Goal: Task Accomplishment & Management: Manage account settings

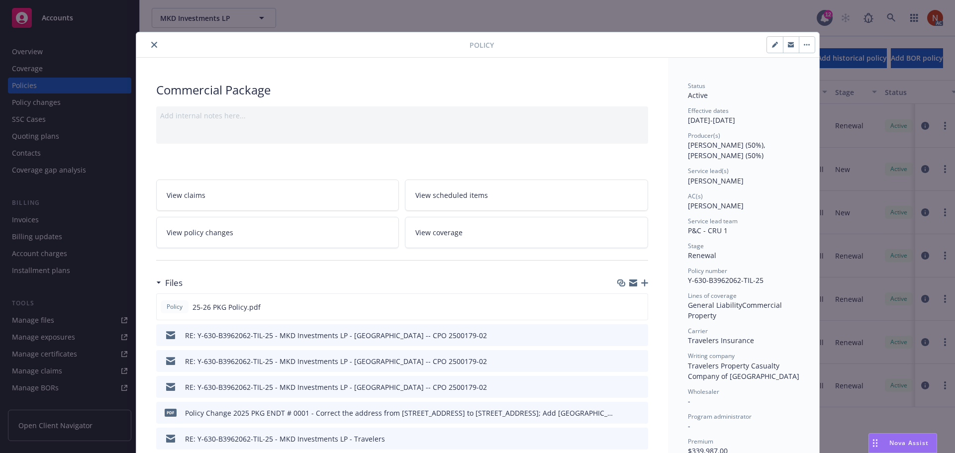
click at [151, 44] on icon "close" at bounding box center [154, 45] width 6 height 6
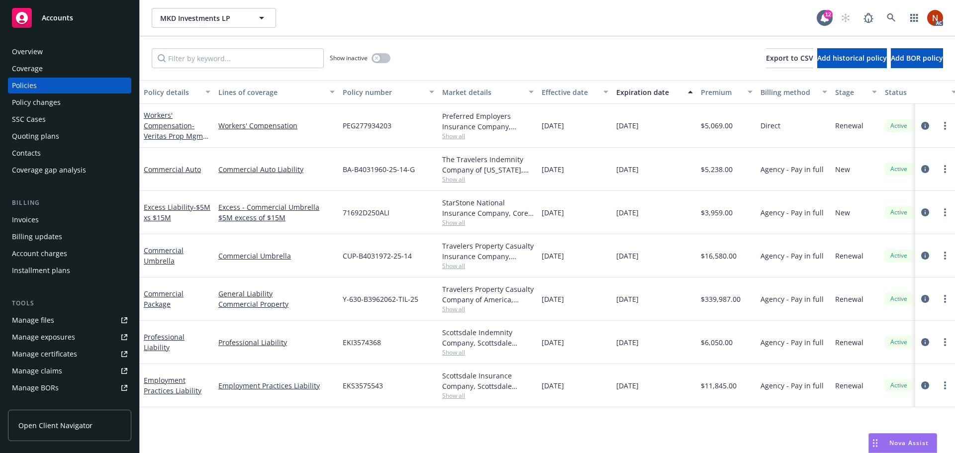
click at [40, 49] on div "Overview" at bounding box center [27, 52] width 31 height 16
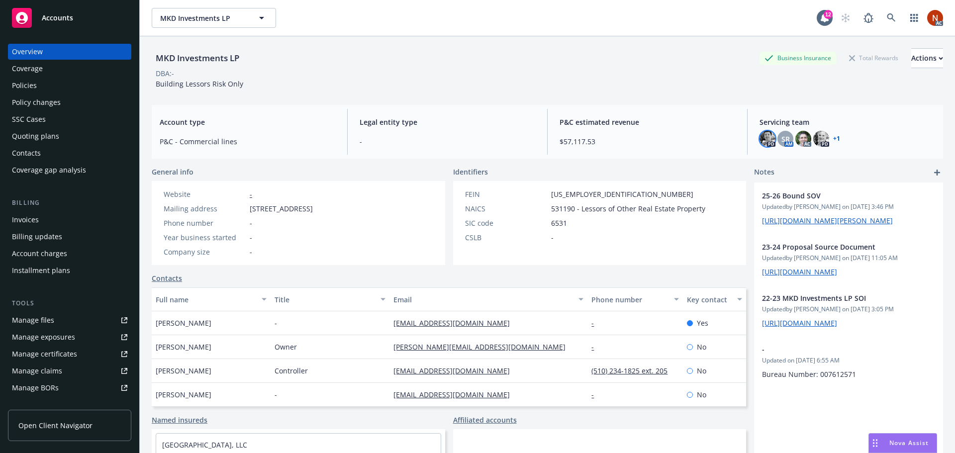
click at [763, 136] on img at bounding box center [767, 139] width 16 height 16
click at [781, 137] on span "SR" at bounding box center [785, 139] width 8 height 10
click at [887, 16] on icon at bounding box center [891, 17] width 9 height 9
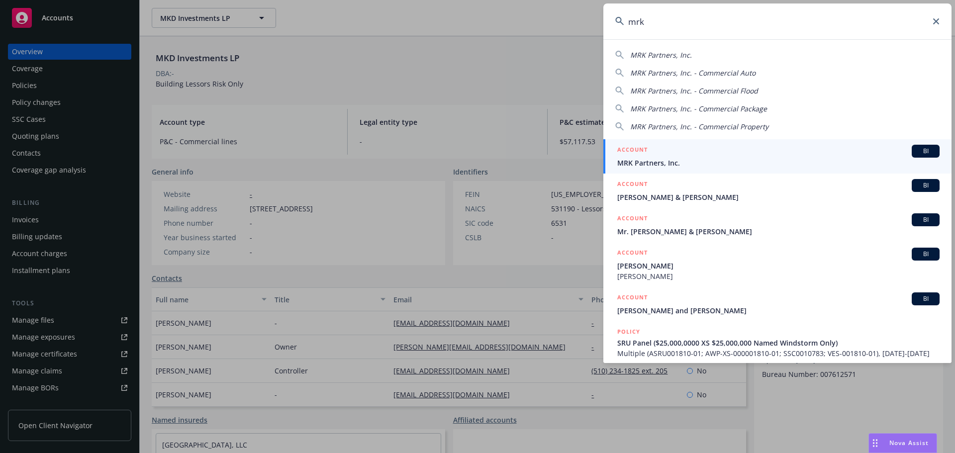
type input "mrk"
click at [743, 160] on span "MRK Partners, Inc." at bounding box center [778, 163] width 322 height 10
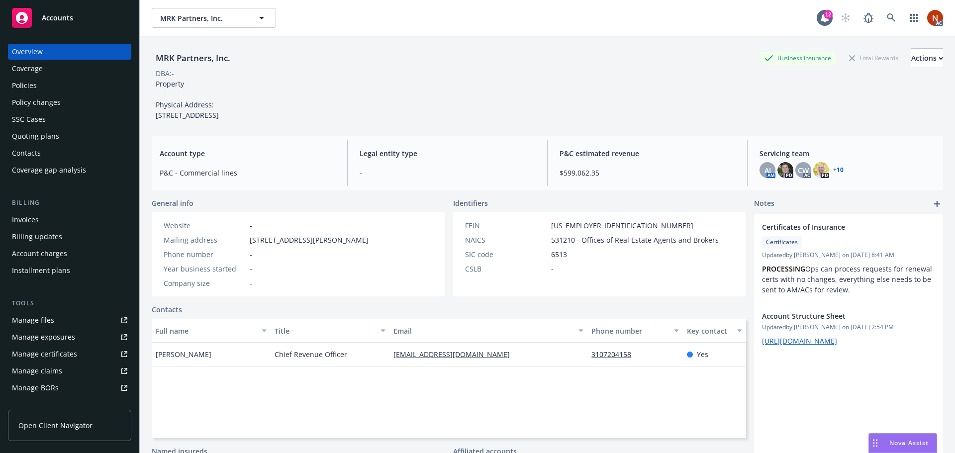
click at [42, 79] on div "Policies" at bounding box center [69, 86] width 115 height 16
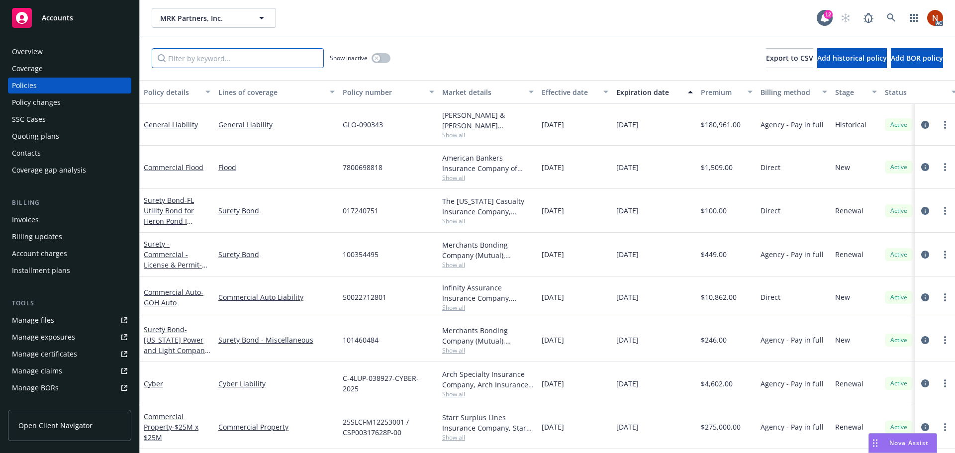
click at [195, 58] on input "Filter by keyword..." at bounding box center [238, 58] width 172 height 20
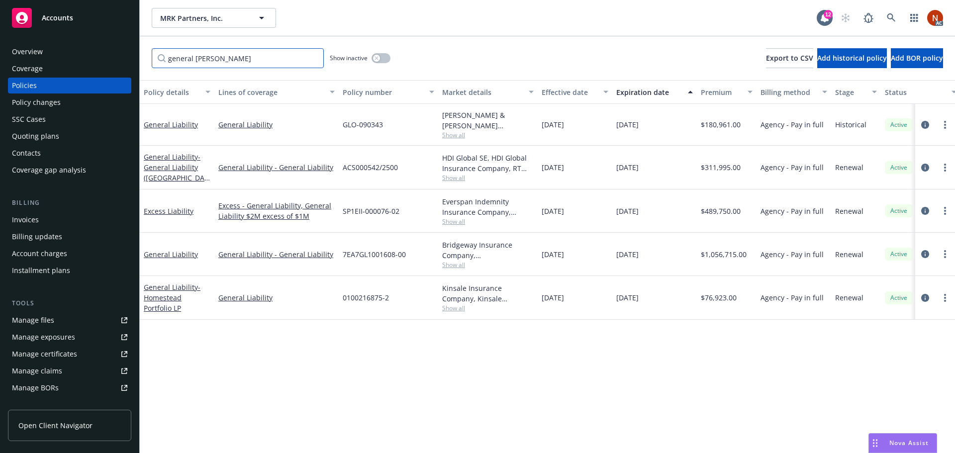
type input "general liab"
click at [59, 49] on div "Overview" at bounding box center [69, 52] width 115 height 16
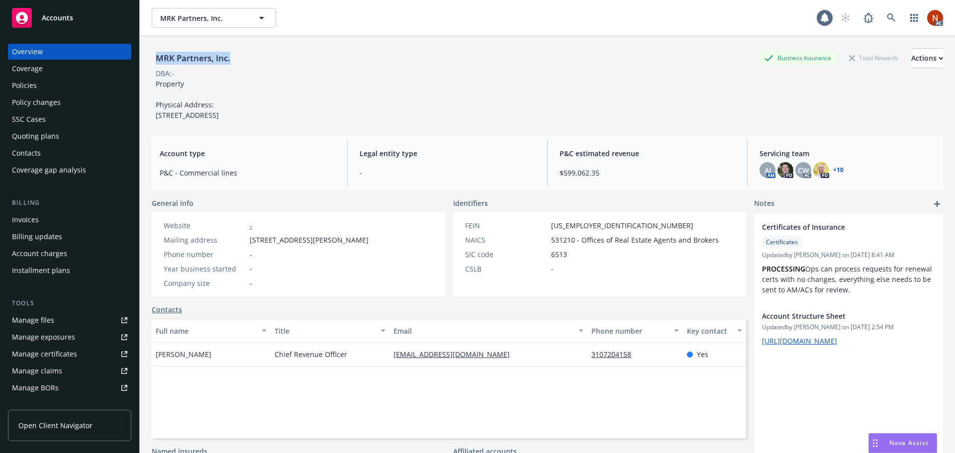
drag, startPoint x: 243, startPoint y: 58, endPoint x: 156, endPoint y: 62, distance: 87.6
click at [156, 62] on div "MRK Partners, Inc. Business Insurance Total Rewards Actions" at bounding box center [547, 58] width 791 height 20
copy div "MRK Partners, Inc."
click at [41, 82] on div "Policies" at bounding box center [69, 86] width 115 height 16
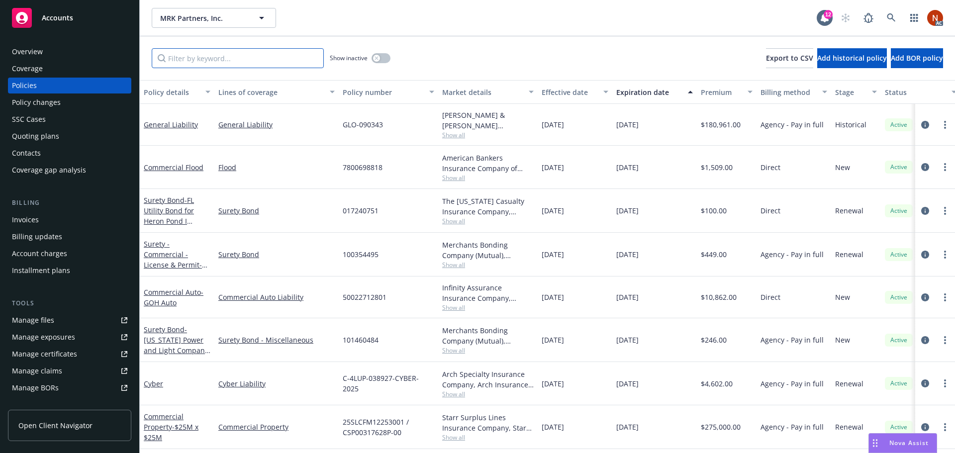
click at [258, 63] on input "Filter by keyword..." at bounding box center [238, 58] width 172 height 20
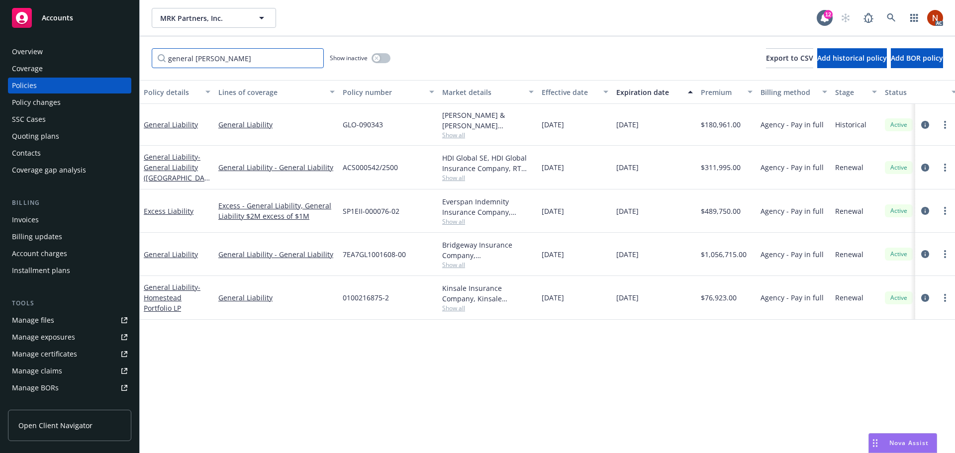
type input "general liab"
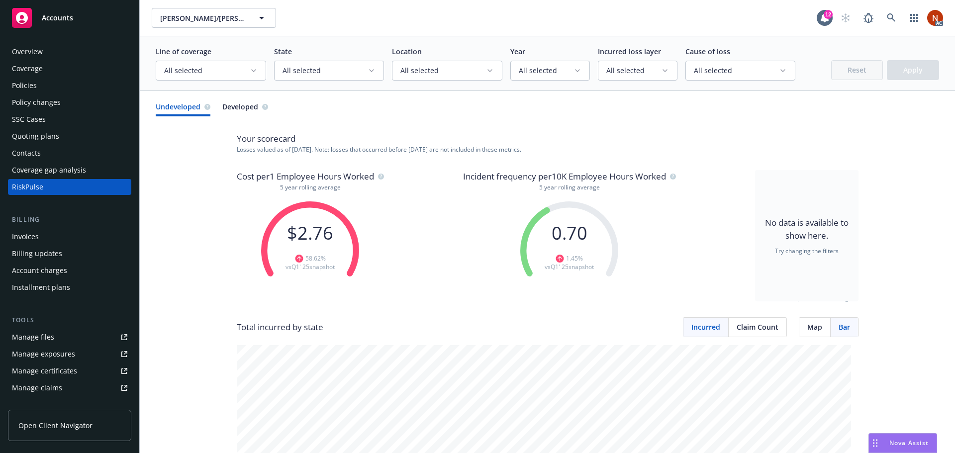
click at [76, 424] on span "Open Client Navigator" at bounding box center [55, 425] width 74 height 10
click at [32, 62] on div "Coverage" at bounding box center [27, 69] width 31 height 16
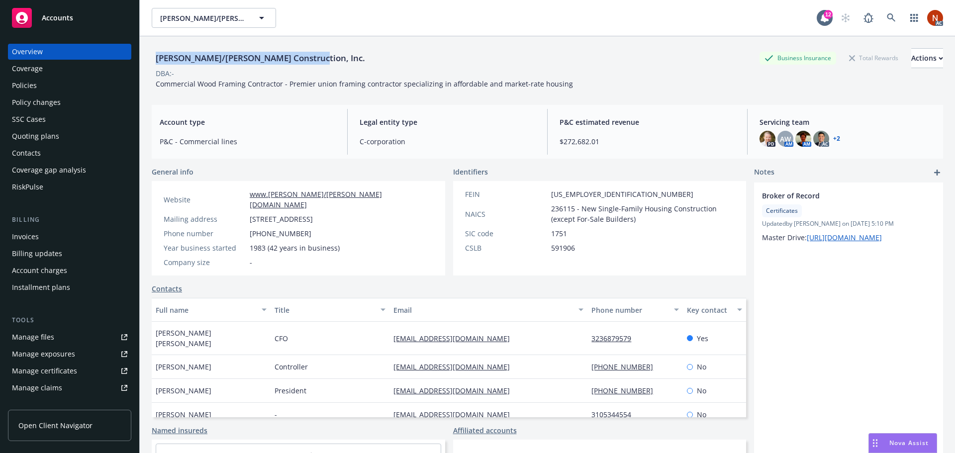
drag, startPoint x: 310, startPoint y: 59, endPoint x: 143, endPoint y: 57, distance: 167.6
click at [143, 57] on div "Elliott/Drinkward Construction, Inc. Business Insurance Total Rewards Actions D…" at bounding box center [547, 262] width 815 height 453
copy div "Elliott/Drinkward Construction, Inc."
click at [61, 392] on link "Manage claims" at bounding box center [69, 388] width 123 height 16
click at [65, 419] on link "Open Client Navigator" at bounding box center [69, 425] width 123 height 31
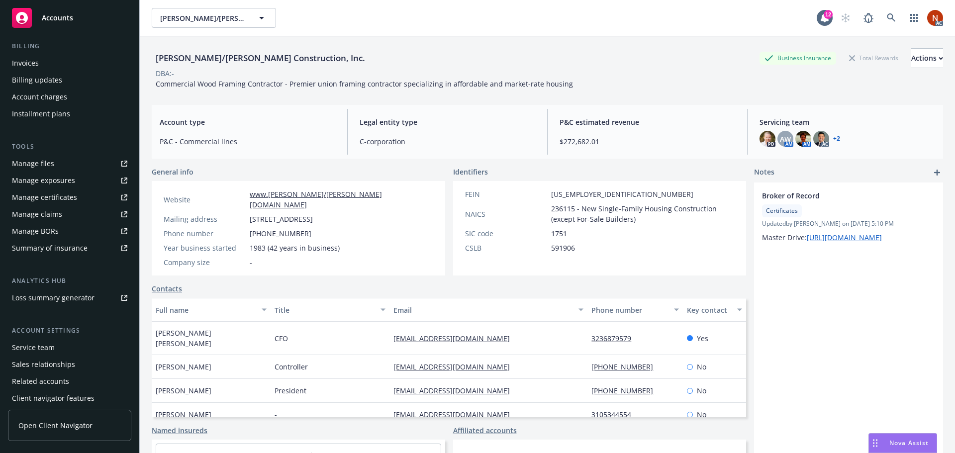
scroll to position [195, 0]
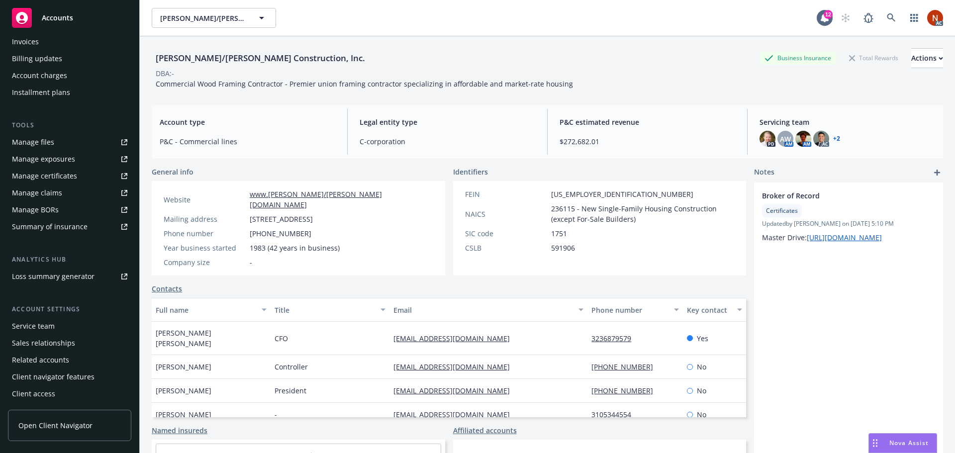
click at [51, 396] on div "Client access" at bounding box center [33, 394] width 43 height 16
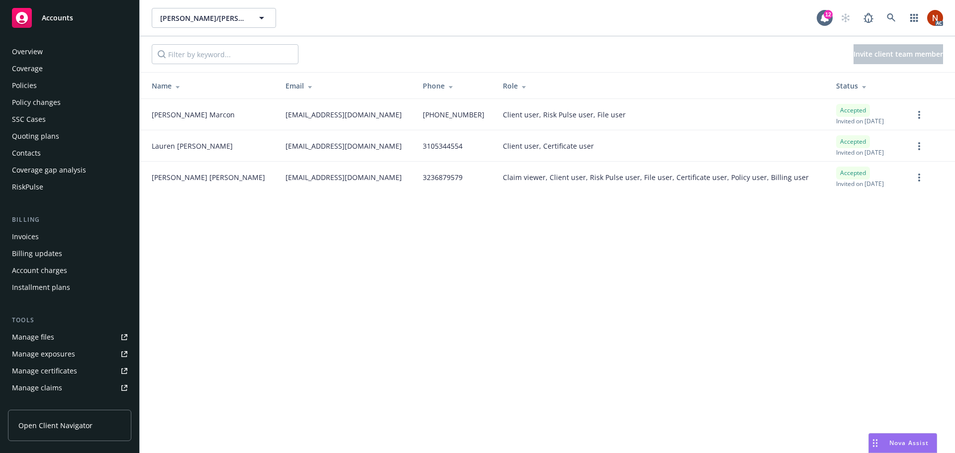
click at [30, 151] on div "Contacts" at bounding box center [26, 153] width 29 height 16
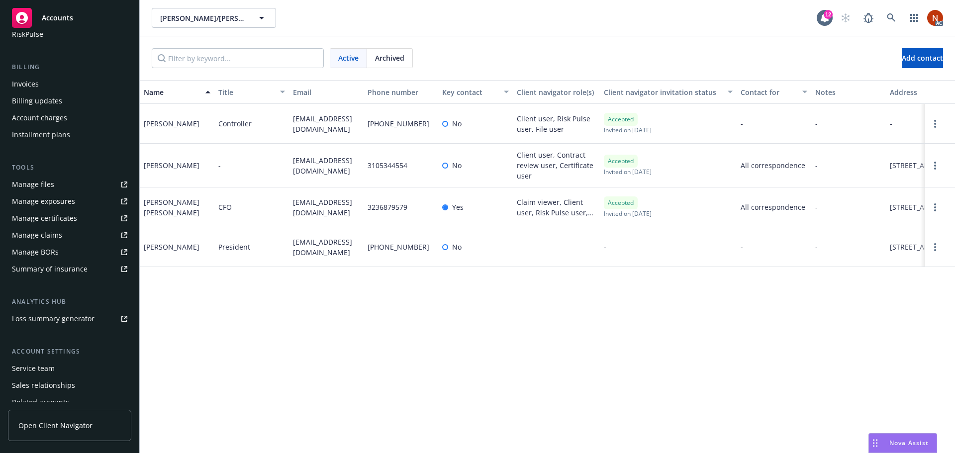
scroll to position [195, 0]
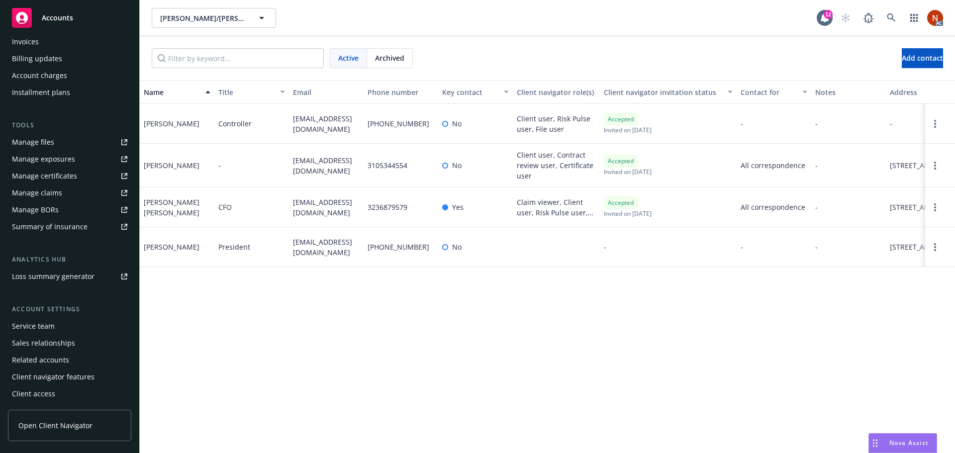
click at [39, 392] on div "Client access" at bounding box center [33, 394] width 43 height 16
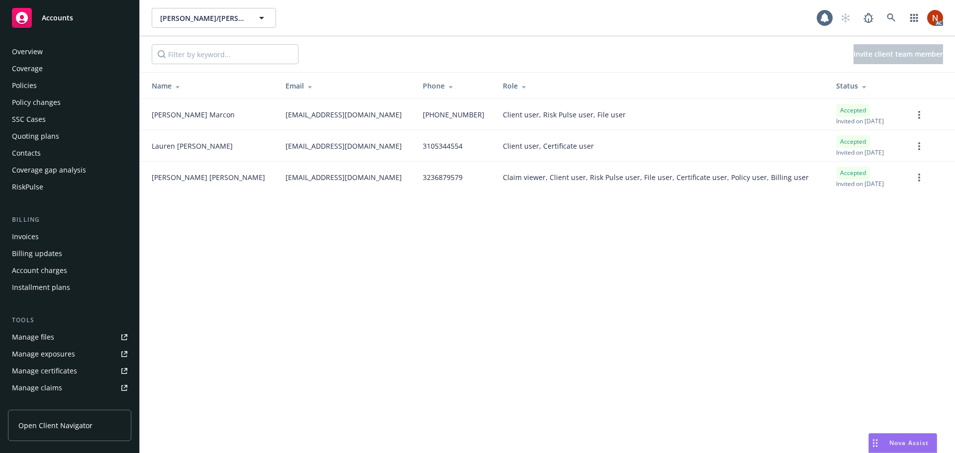
scroll to position [195, 0]
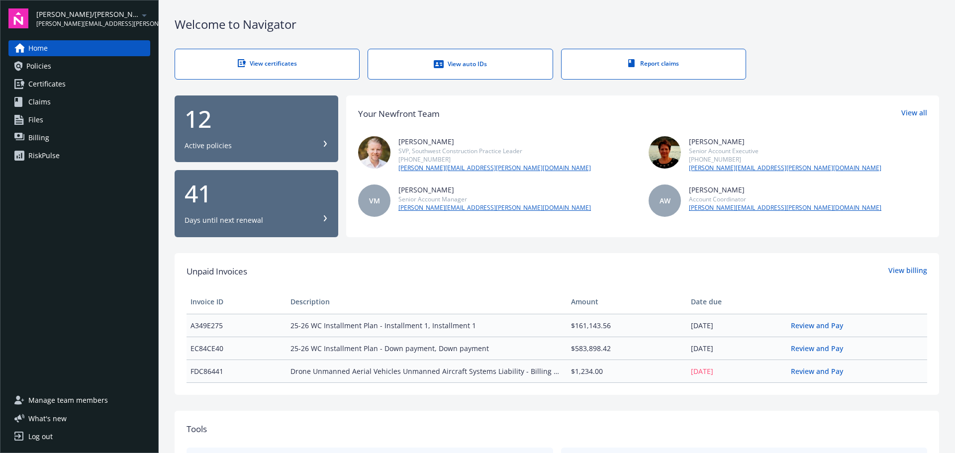
click at [61, 160] on link "RiskPulse" at bounding box center [79, 156] width 142 height 16
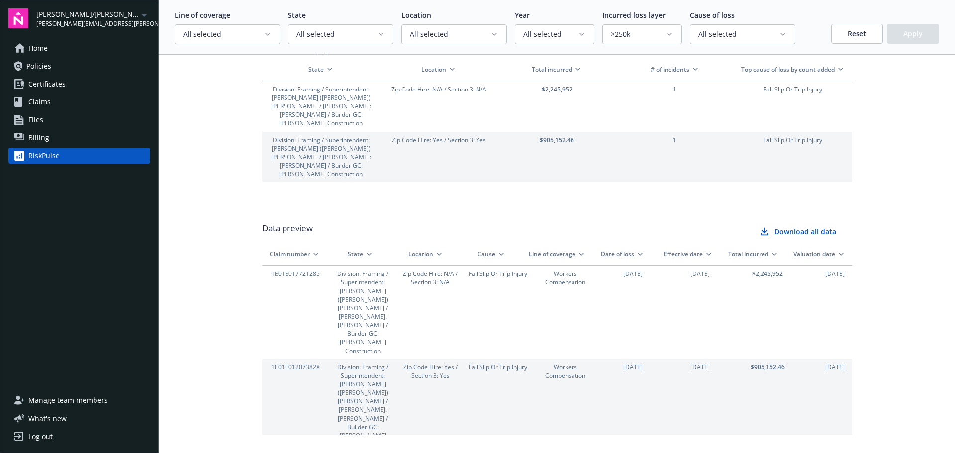
scroll to position [1293, 0]
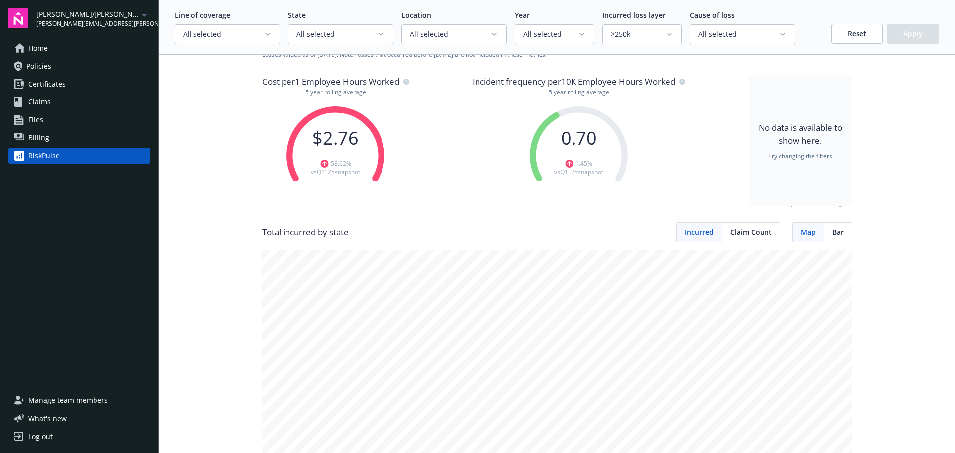
scroll to position [0, 0]
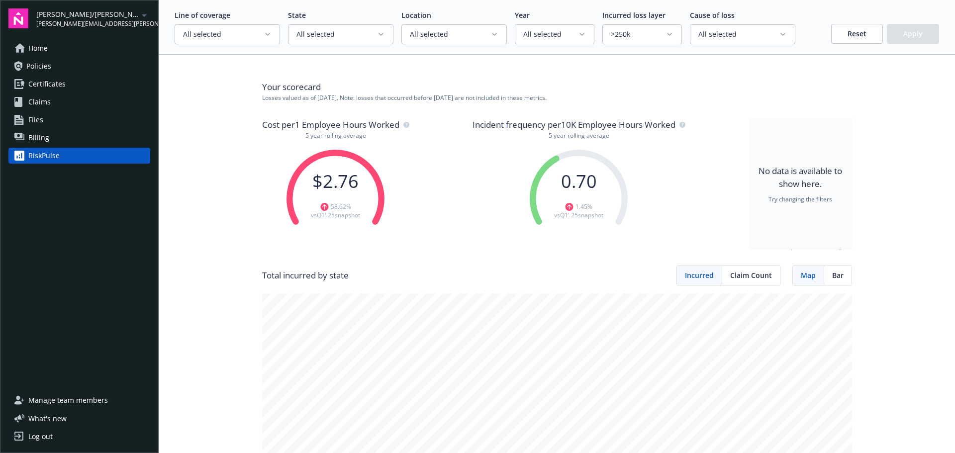
click at [842, 31] on button "Reset" at bounding box center [857, 34] width 52 height 20
